Goal: Check status: Check status

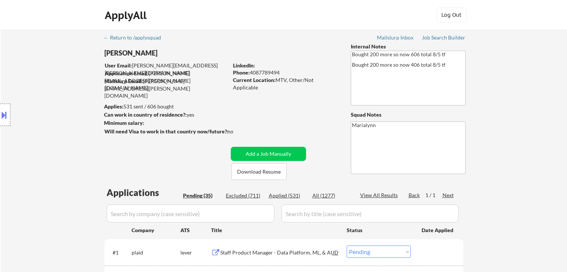
select select ""pending""
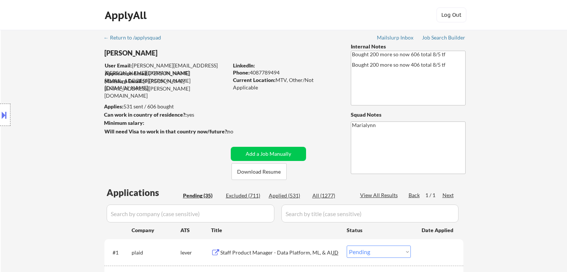
select select ""pending""
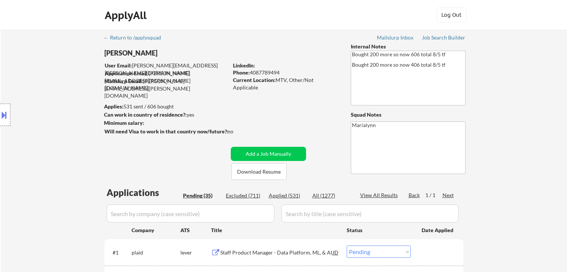
select select ""pending""
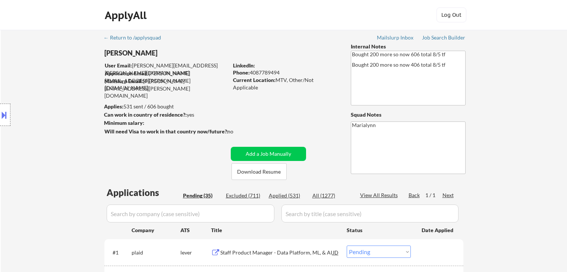
select select ""pending""
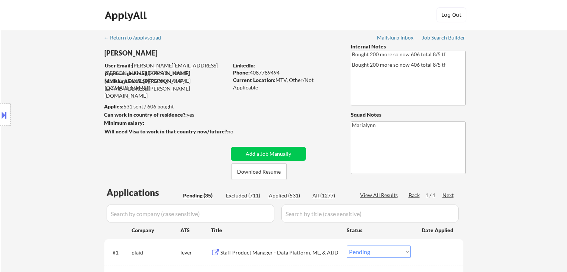
select select ""pending""
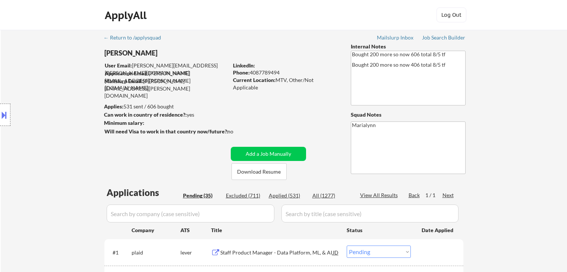
select select ""pending""
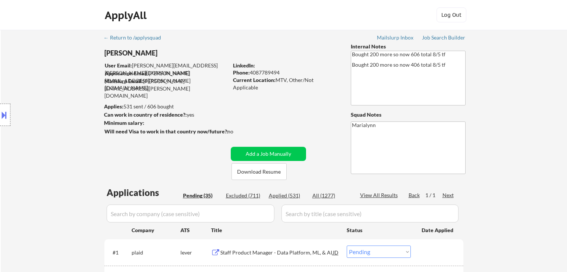
select select ""pending""
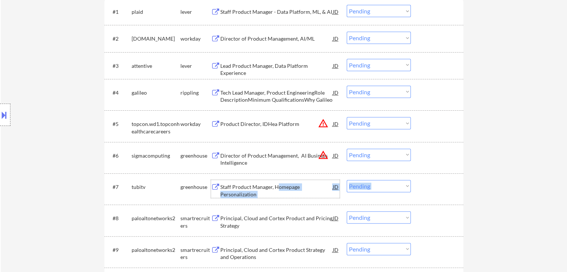
scroll to position [298, 0]
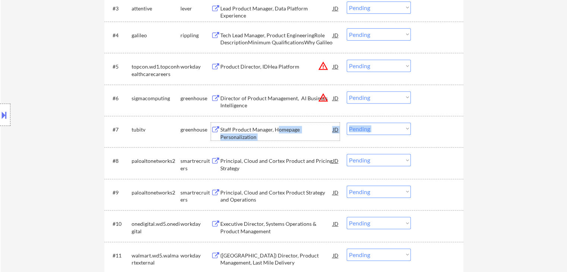
click at [390, 128] on select "Choose an option... Pending Applied Excluded (Questions) Excluded (Expired) Exc…" at bounding box center [379, 129] width 64 height 12
click at [347, 123] on select "Choose an option... Pending Applied Excluded (Questions) Excluded (Expired) Exc…" at bounding box center [379, 129] width 64 height 12
select select ""pending""
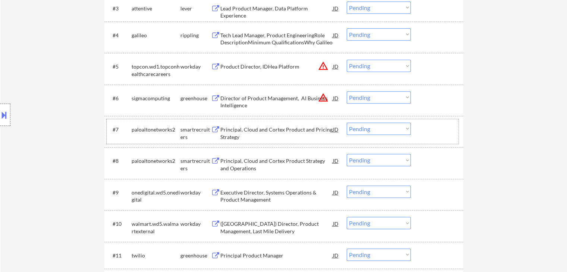
click at [158, 132] on div "paloaltonetworks2" at bounding box center [156, 129] width 49 height 7
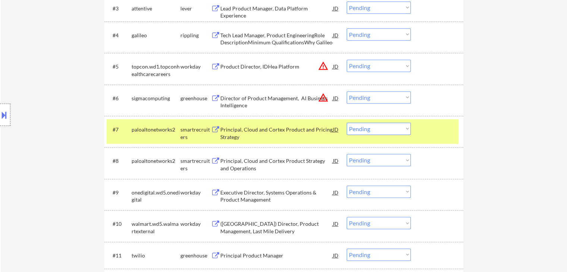
click at [256, 131] on div "Principal, Cloud and Cortex Product and Pricing Strategy" at bounding box center [277, 133] width 113 height 15
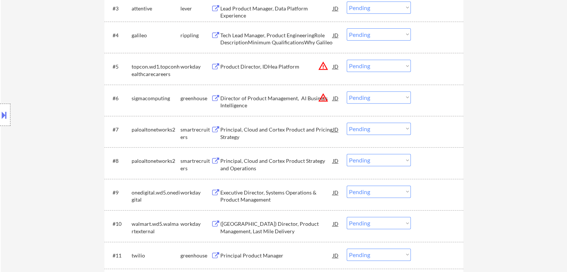
select select ""pending""
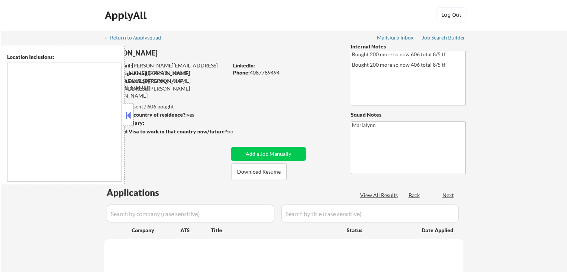
click at [132, 117] on div at bounding box center [128, 115] width 10 height 22
click at [127, 114] on button at bounding box center [128, 115] width 8 height 11
select select ""pending""
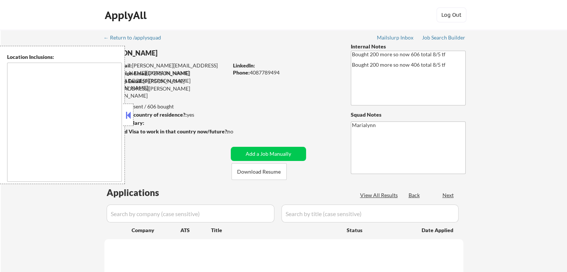
select select ""pending""
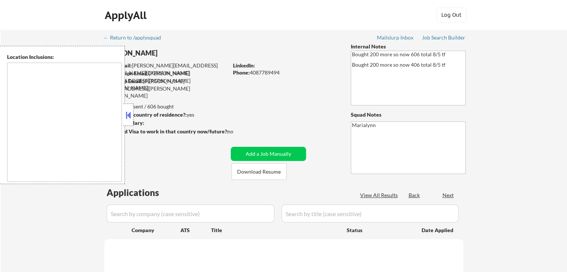
select select ""pending""
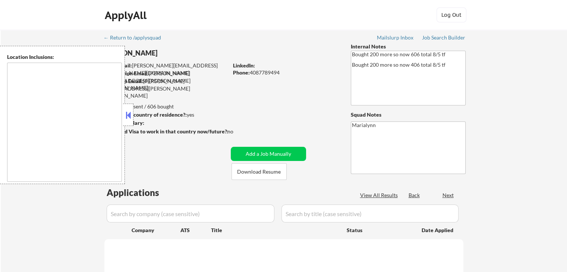
select select ""pending""
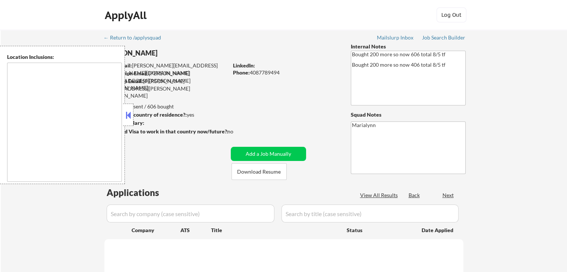
select select ""pending""
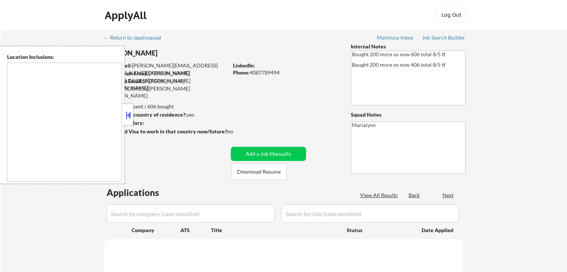
select select ""pending""
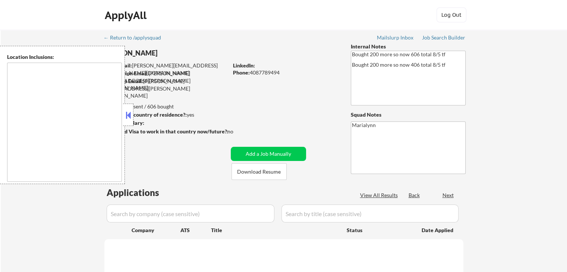
select select ""pending""
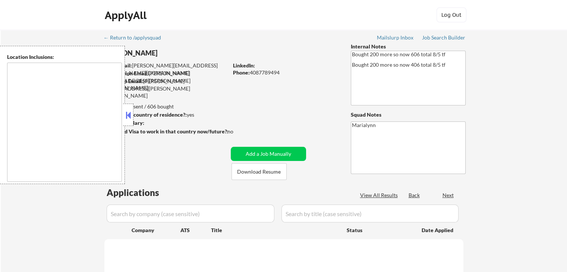
select select ""pending""
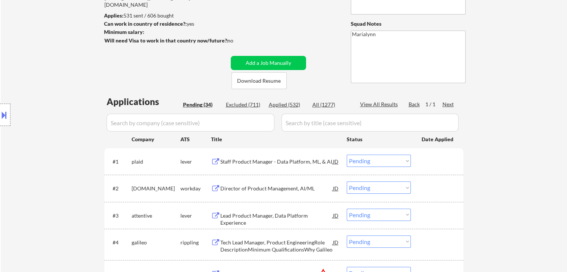
scroll to position [112, 0]
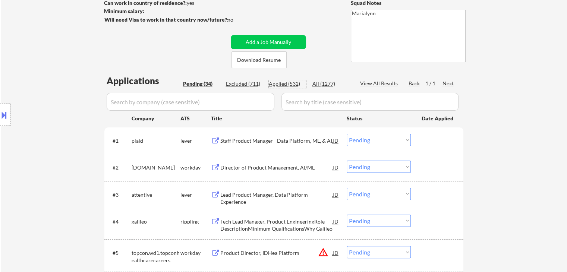
click at [285, 84] on div "Applied (532)" at bounding box center [287, 83] width 37 height 7
select select ""applied""
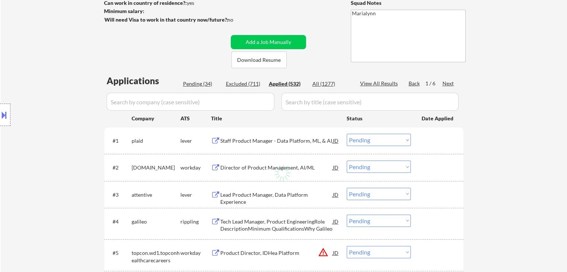
select select ""applied""
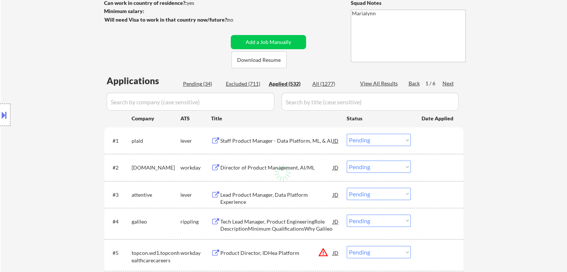
select select ""applied""
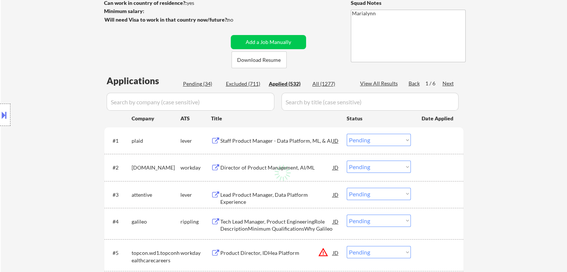
select select ""applied""
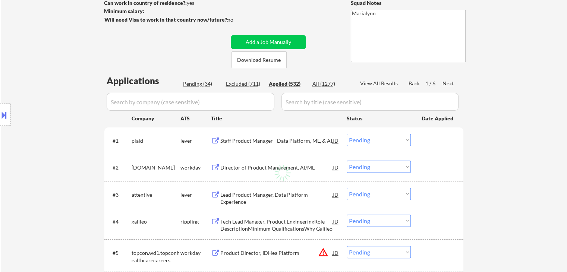
select select ""applied""
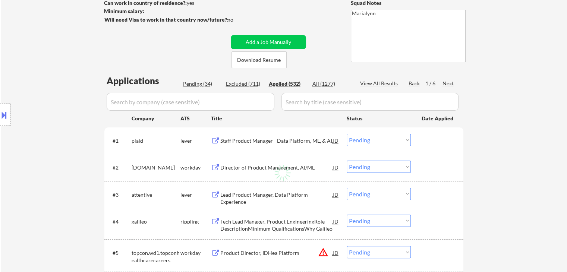
select select ""applied""
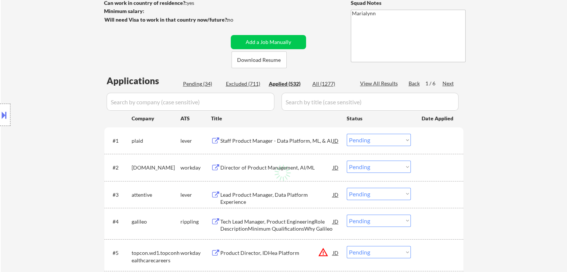
select select ""applied""
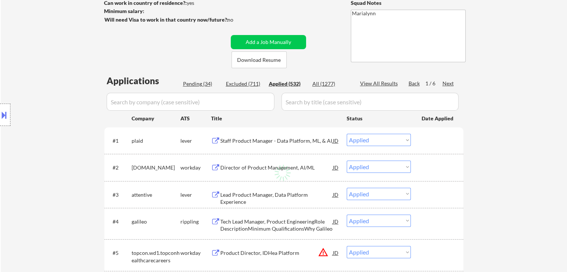
select select ""applied""
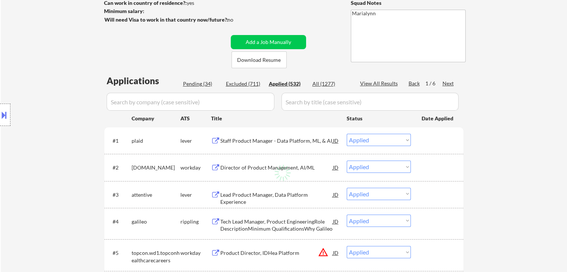
select select ""applied""
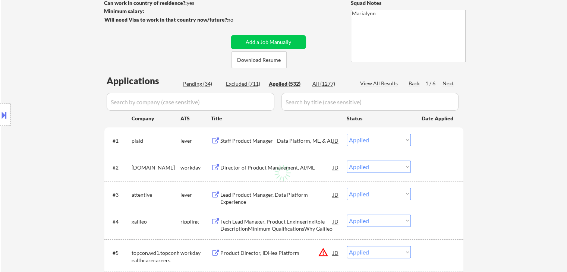
select select ""applied""
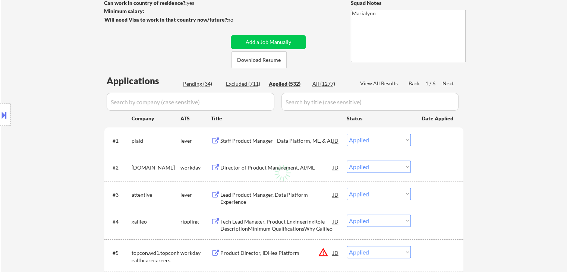
select select ""applied""
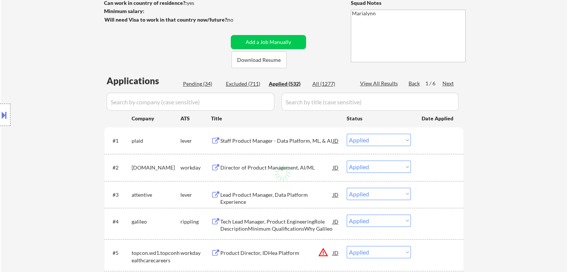
select select ""applied""
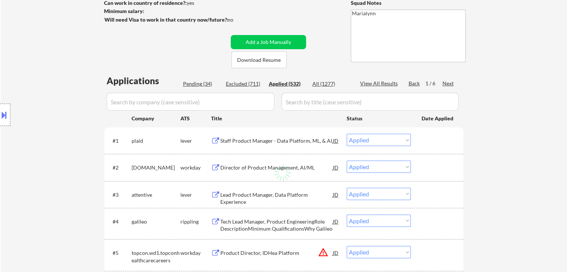
select select ""applied""
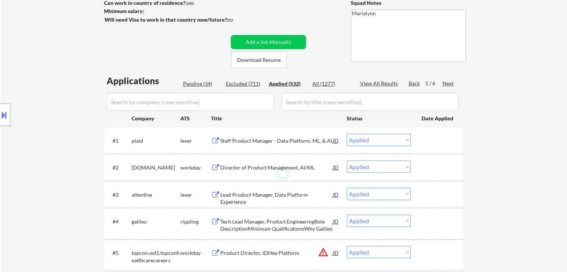
select select ""applied""
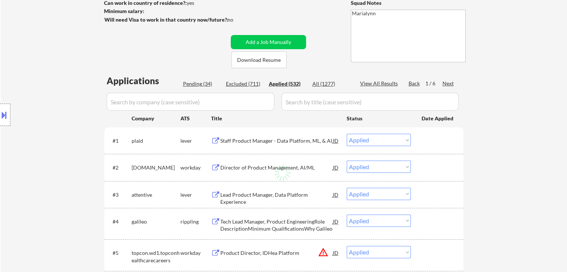
select select ""applied""
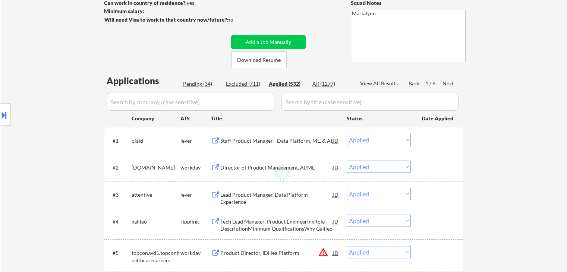
select select ""applied""
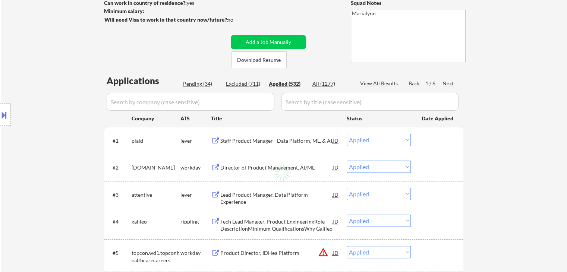
select select ""applied""
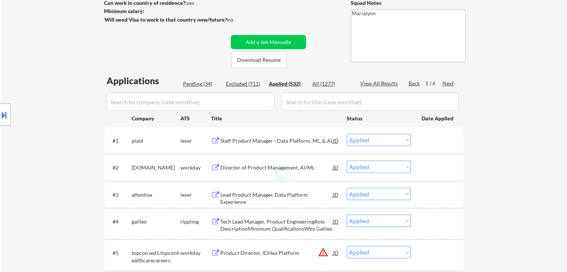
select select ""applied""
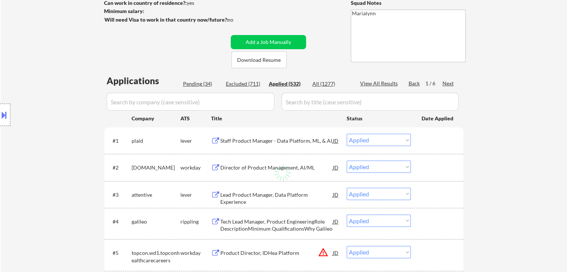
select select ""applied""
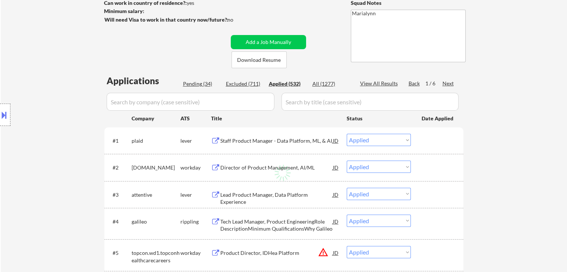
select select ""applied""
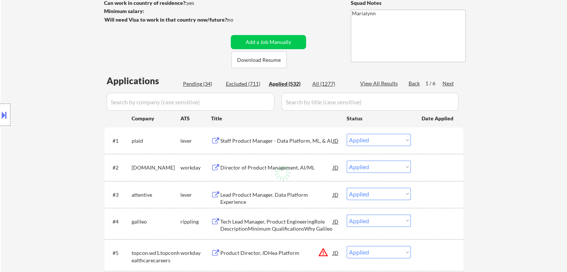
select select ""applied""
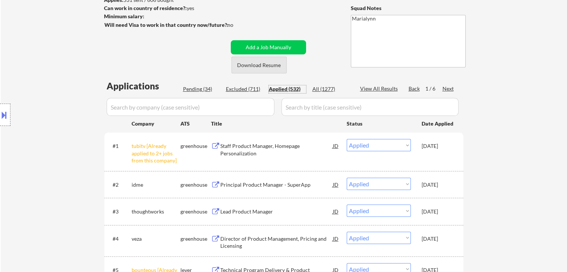
scroll to position [37, 0]
